Goal: Navigation & Orientation: Find specific page/section

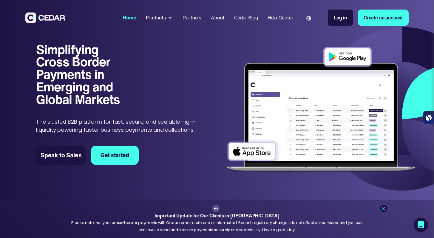
click at [169, 18] on div at bounding box center [170, 17] width 5 height 5
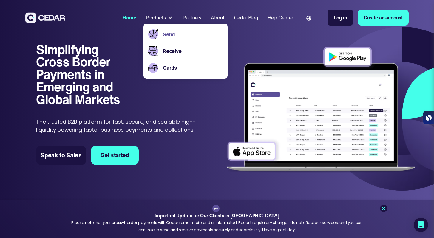
click at [171, 35] on link "Send" at bounding box center [193, 34] width 60 height 7
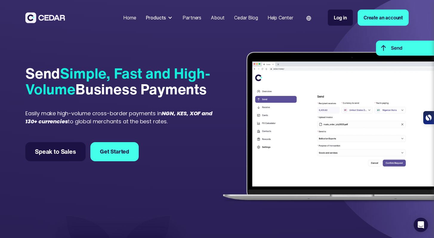
click at [212, 17] on div "About" at bounding box center [218, 17] width 14 height 7
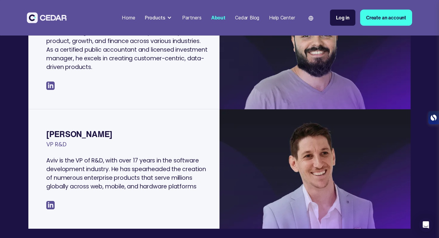
scroll to position [412, 0]
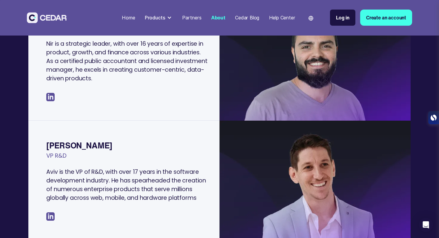
click at [54, 94] on img at bounding box center [50, 97] width 8 height 8
click at [52, 97] on img at bounding box center [50, 97] width 8 height 8
click at [51, 98] on img at bounding box center [50, 97] width 8 height 8
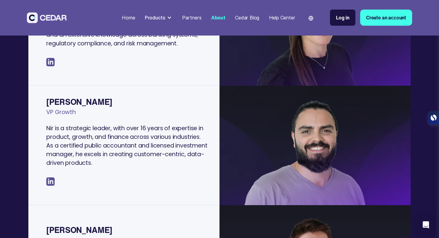
scroll to position [287, 0]
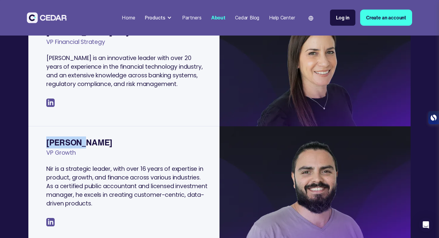
drag, startPoint x: 75, startPoint y: 143, endPoint x: 28, endPoint y: 143, distance: 46.5
click at [28, 143] on div "Nir Atar VP Growth Nir is a strategic leader, with over 16 years of expertise i…" at bounding box center [123, 189] width 191 height 114
